Goal: Transaction & Acquisition: Obtain resource

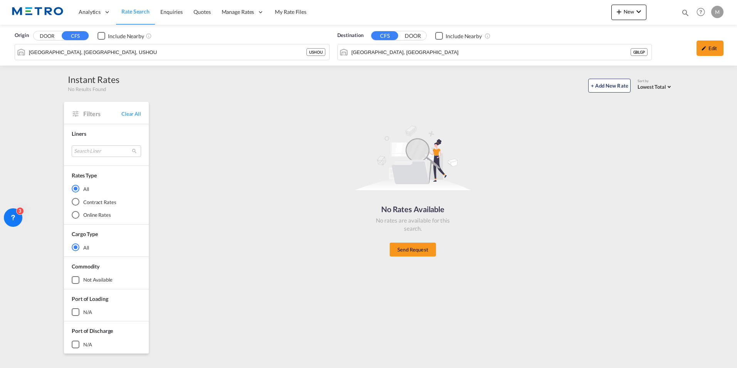
click at [145, 8] on span "Rate Search" at bounding box center [135, 11] width 28 height 7
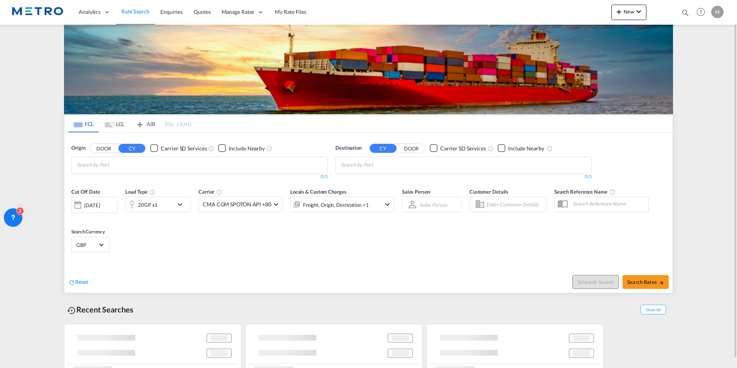
click at [118, 125] on md-tab-item "LCL" at bounding box center [114, 123] width 31 height 17
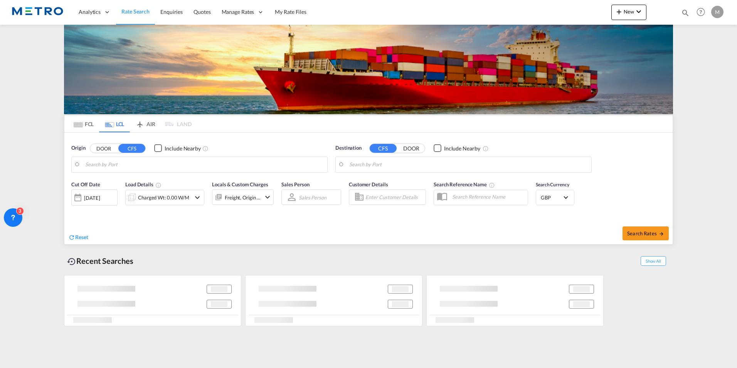
type input "[GEOGRAPHIC_DATA], [GEOGRAPHIC_DATA], USHOU"
type input "[GEOGRAPHIC_DATA], [GEOGRAPHIC_DATA]"
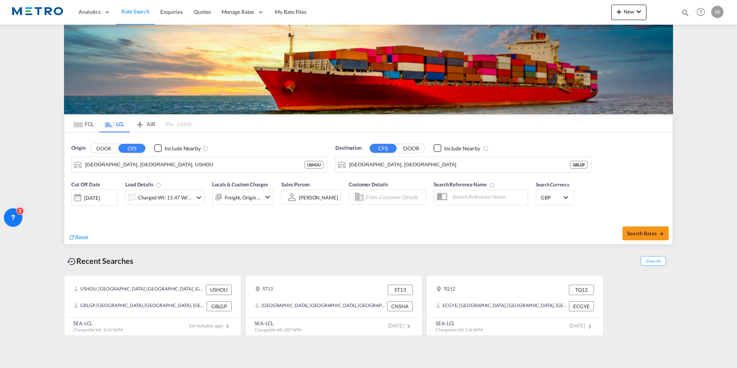
click at [108, 150] on button "DOOR" at bounding box center [103, 148] width 27 height 9
click at [73, 236] on md-icon "icon-refresh" at bounding box center [71, 237] width 7 height 7
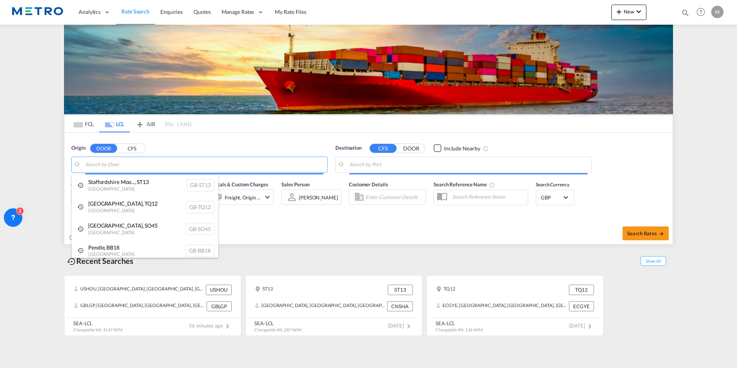
click at [137, 159] on body "Analytics Reports Dashboard Rate Search Enquiries Quotes" at bounding box center [368, 184] width 737 height 368
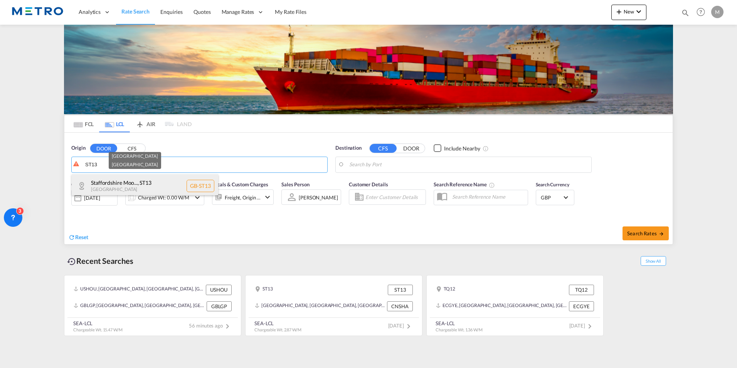
click at [146, 187] on div "Staffordshire Moo... , [GEOGRAPHIC_DATA] [GEOGRAPHIC_DATA]-ST13" at bounding box center [145, 185] width 147 height 23
type input "GB-ST13, [GEOGRAPHIC_DATA]"
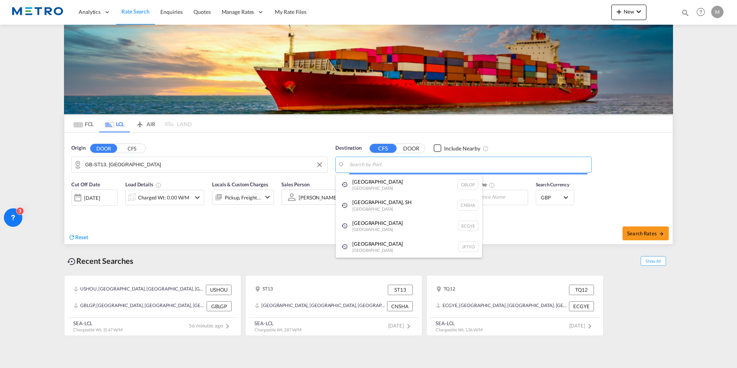
click at [396, 162] on body "Analytics Reports Dashboard Rate Search Enquiries Quotes" at bounding box center [368, 184] width 737 height 368
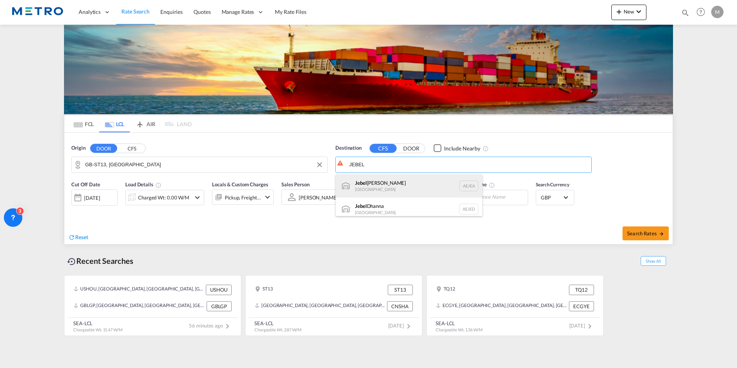
click at [404, 180] on div "[GEOGRAPHIC_DATA] [GEOGRAPHIC_DATA]" at bounding box center [409, 185] width 147 height 23
type input "[GEOGRAPHIC_DATA], [GEOGRAPHIC_DATA]"
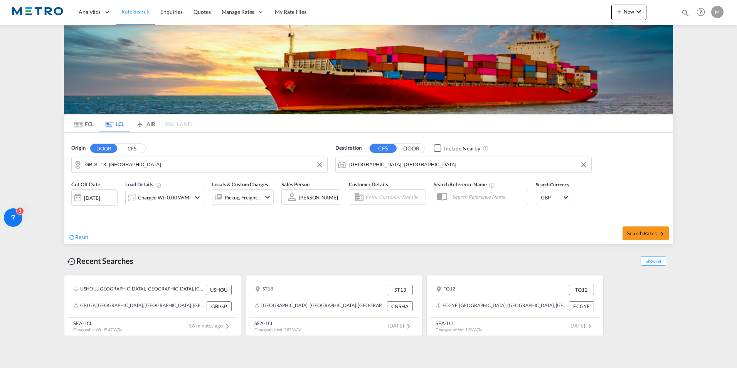
click at [197, 196] on md-icon "icon-chevron-down" at bounding box center [197, 197] width 9 height 9
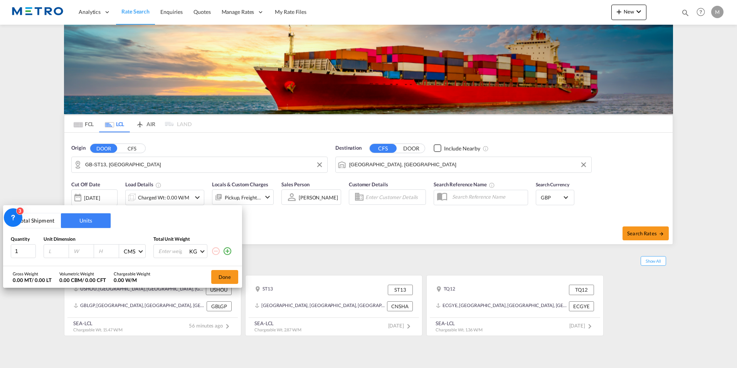
click at [59, 253] on input "number" at bounding box center [58, 251] width 21 height 7
type input "118"
type input "103"
drag, startPoint x: 167, startPoint y: 252, endPoint x: 186, endPoint y: 256, distance: 18.8
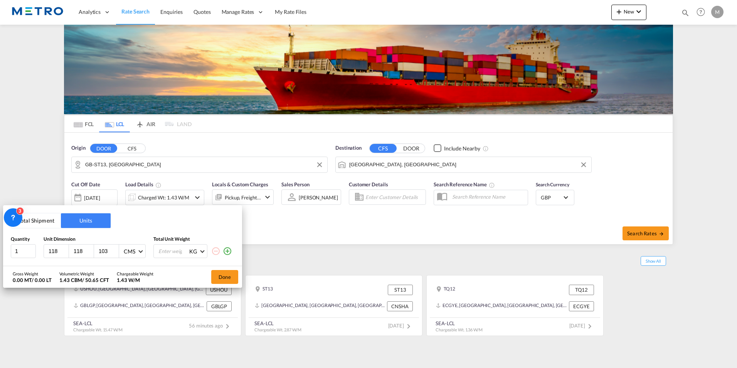
click at [169, 252] on input "number" at bounding box center [173, 251] width 31 height 13
type input "849"
click at [227, 272] on button "Done" at bounding box center [224, 277] width 27 height 14
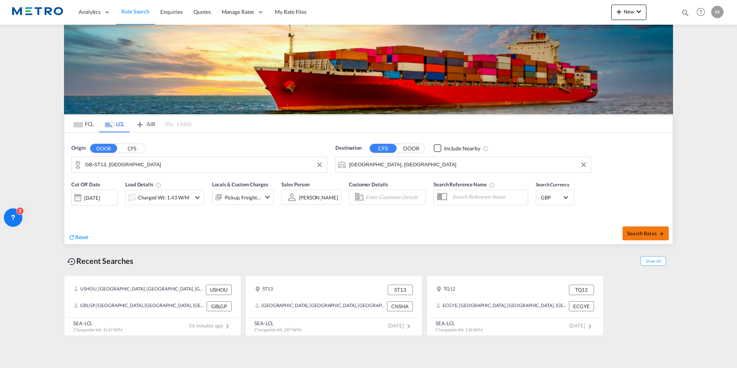
click at [651, 227] on button "Search Rates" at bounding box center [646, 233] width 46 height 14
type input "ST13 to AEJEA / [DATE]"
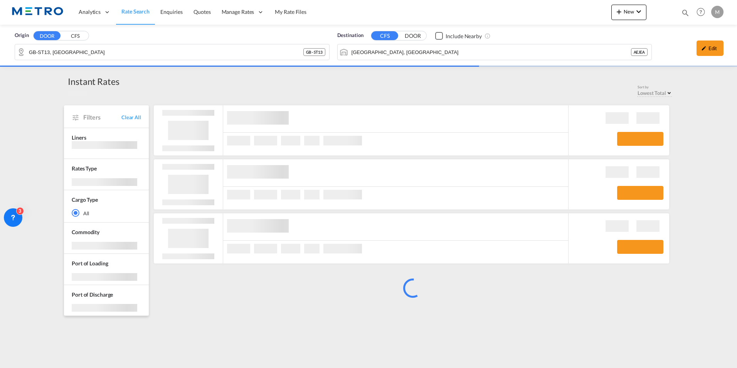
drag, startPoint x: 255, startPoint y: 81, endPoint x: 488, endPoint y: 84, distance: 233.0
click at [488, 84] on div "Instant Rates No Results Found Sort by Lowest Total Lowest Freight Lowest Total…" at bounding box center [368, 85] width 609 height 21
